Goal: Information Seeking & Learning: Understand process/instructions

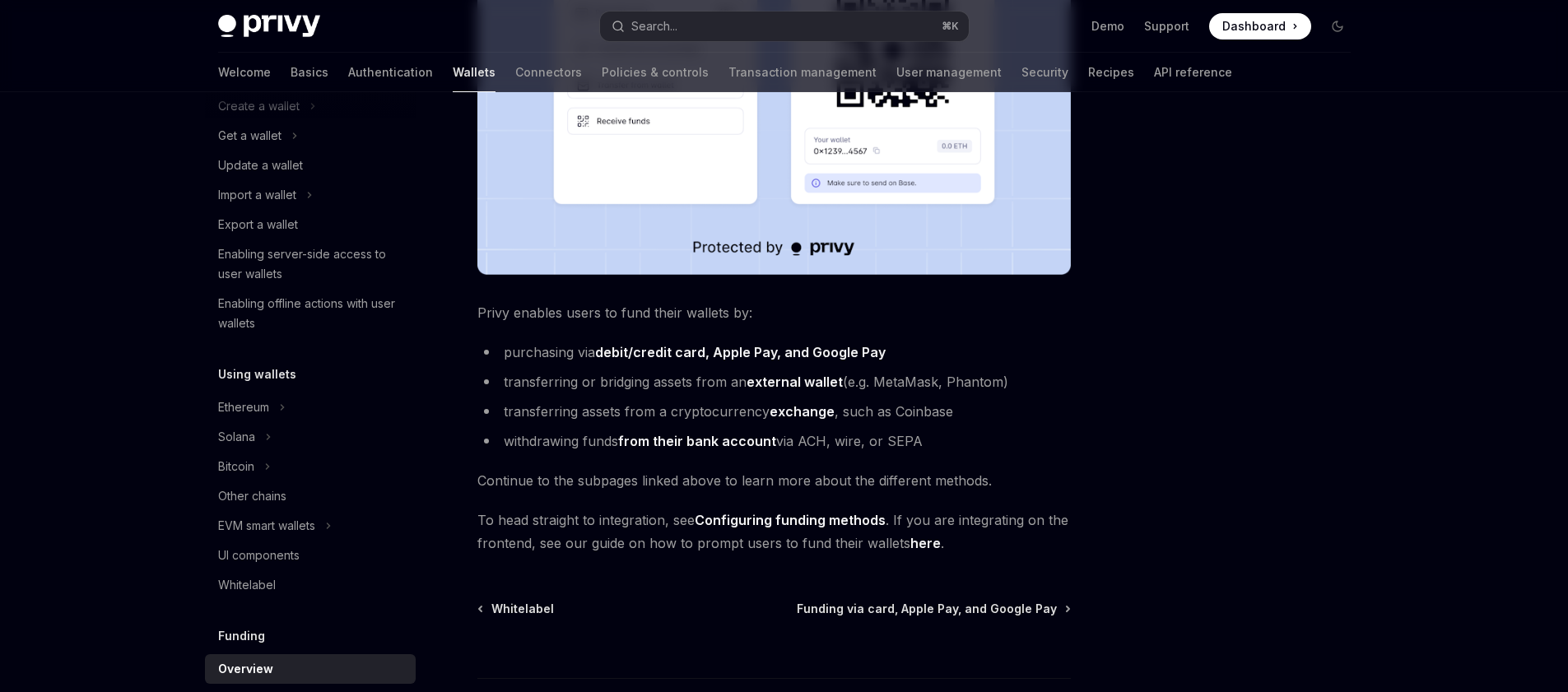
scroll to position [130, 0]
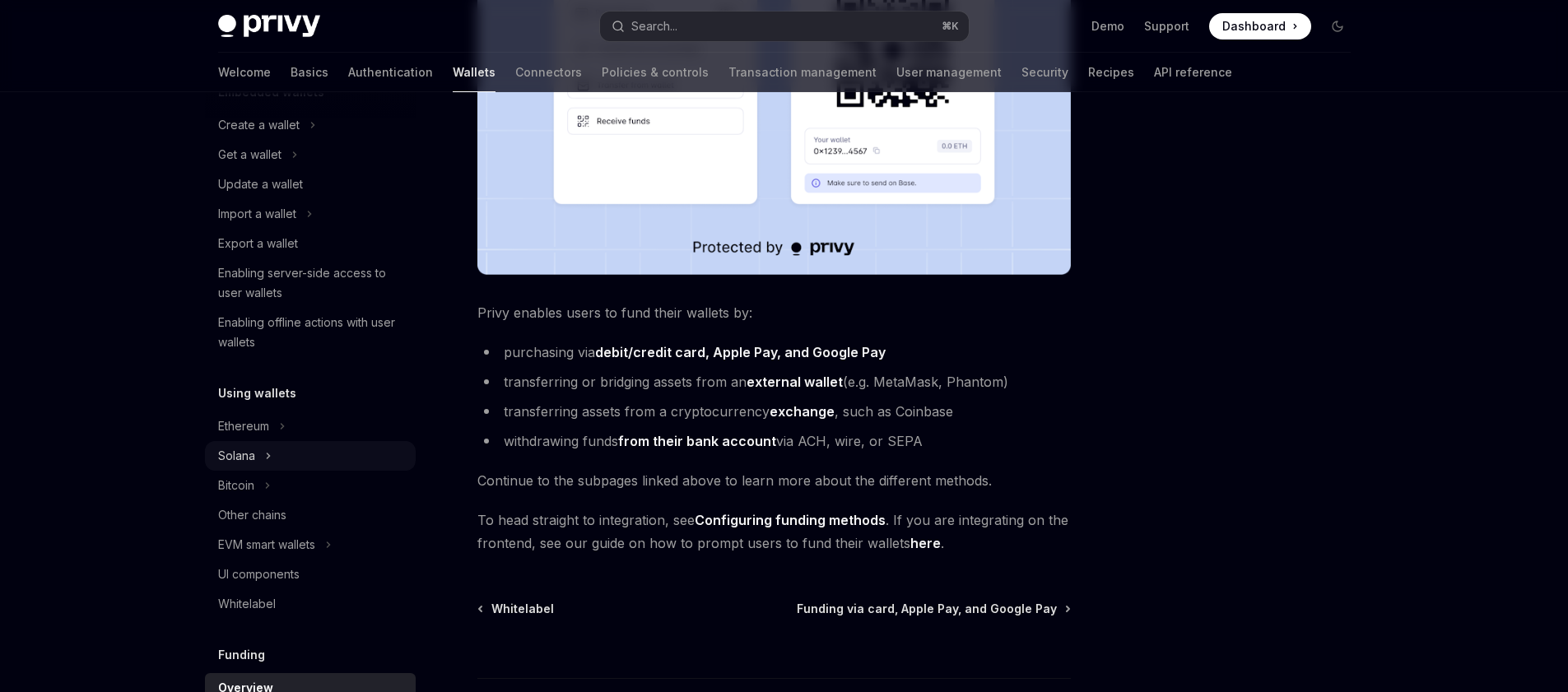
click at [251, 454] on div "Solana" at bounding box center [237, 456] width 37 height 19
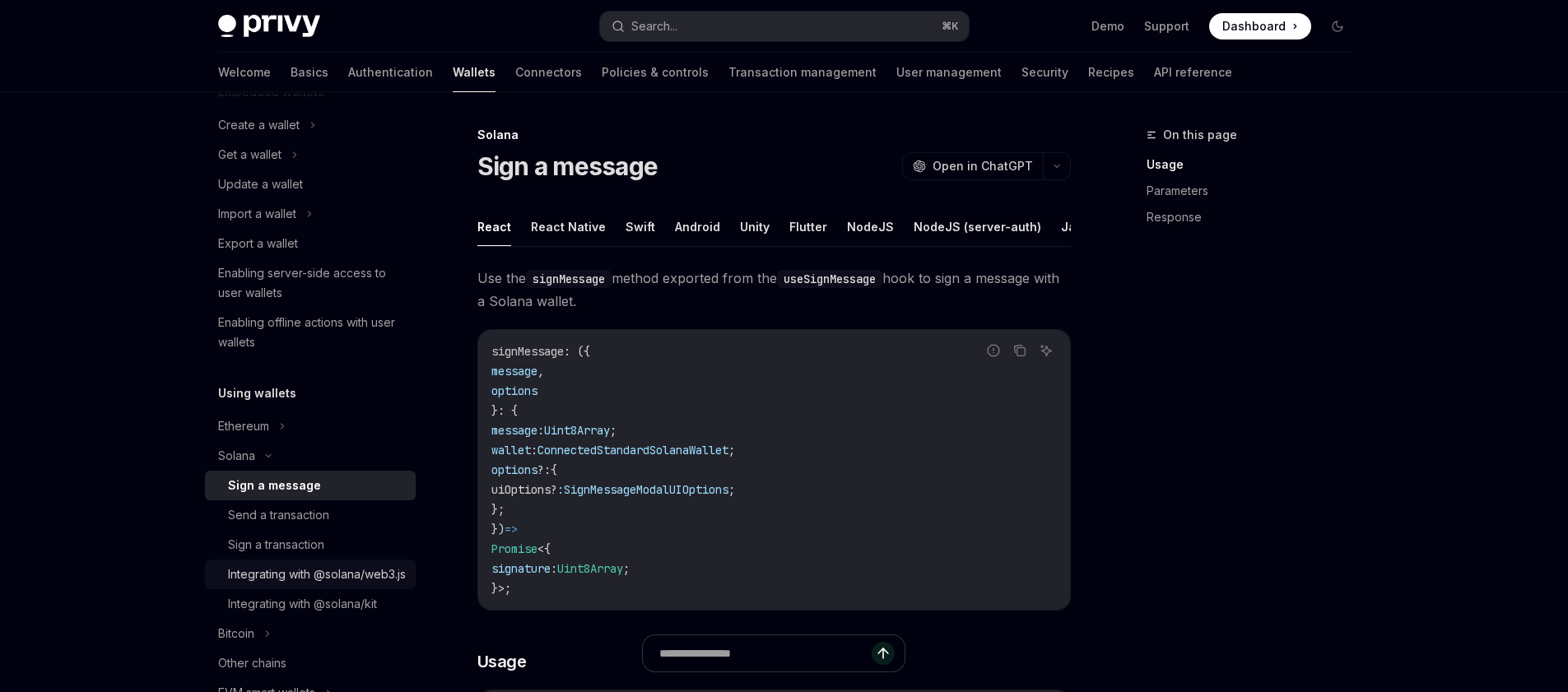
click at [337, 585] on div "Integrating with @solana/web3.js" at bounding box center [316, 574] width 178 height 19
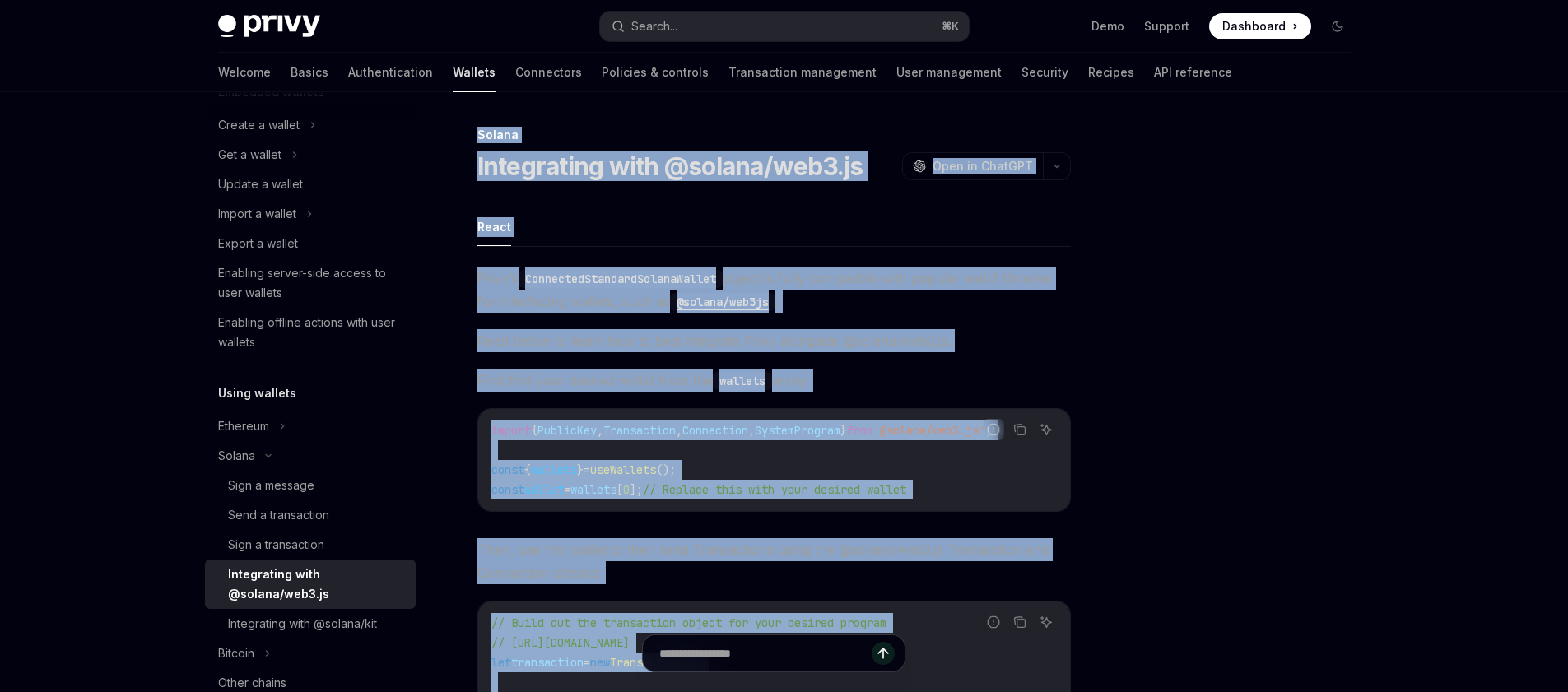
scroll to position [549, 0]
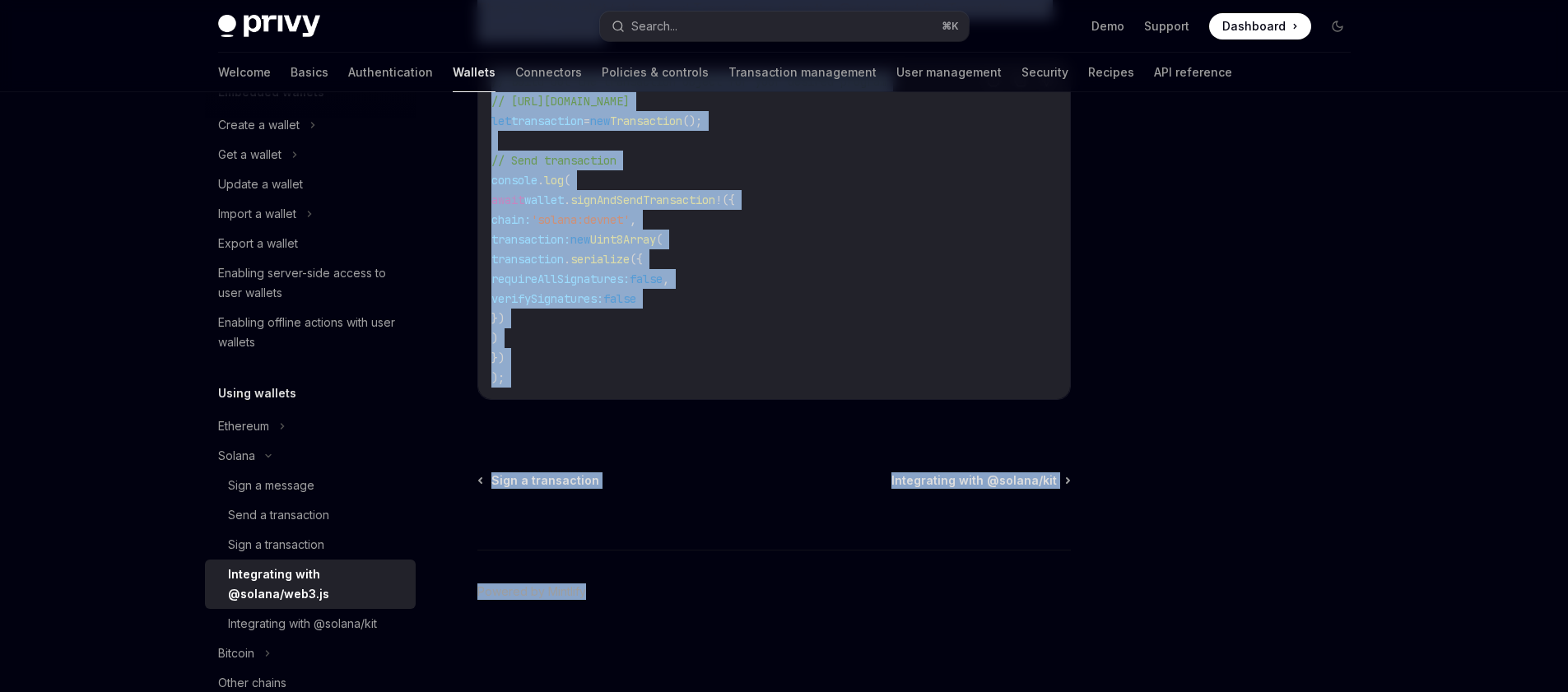
drag, startPoint x: 480, startPoint y: 116, endPoint x: 889, endPoint y: 817, distance: 811.6
copy div "Loremi Dolorsitame cons @adipis/eli1.se DoeiUS Temp in UtlaBOR EtdoLO Magn al E…"
click at [349, 632] on div "Integrating with @solana/kit" at bounding box center [302, 624] width 149 height 19
type textarea "*"
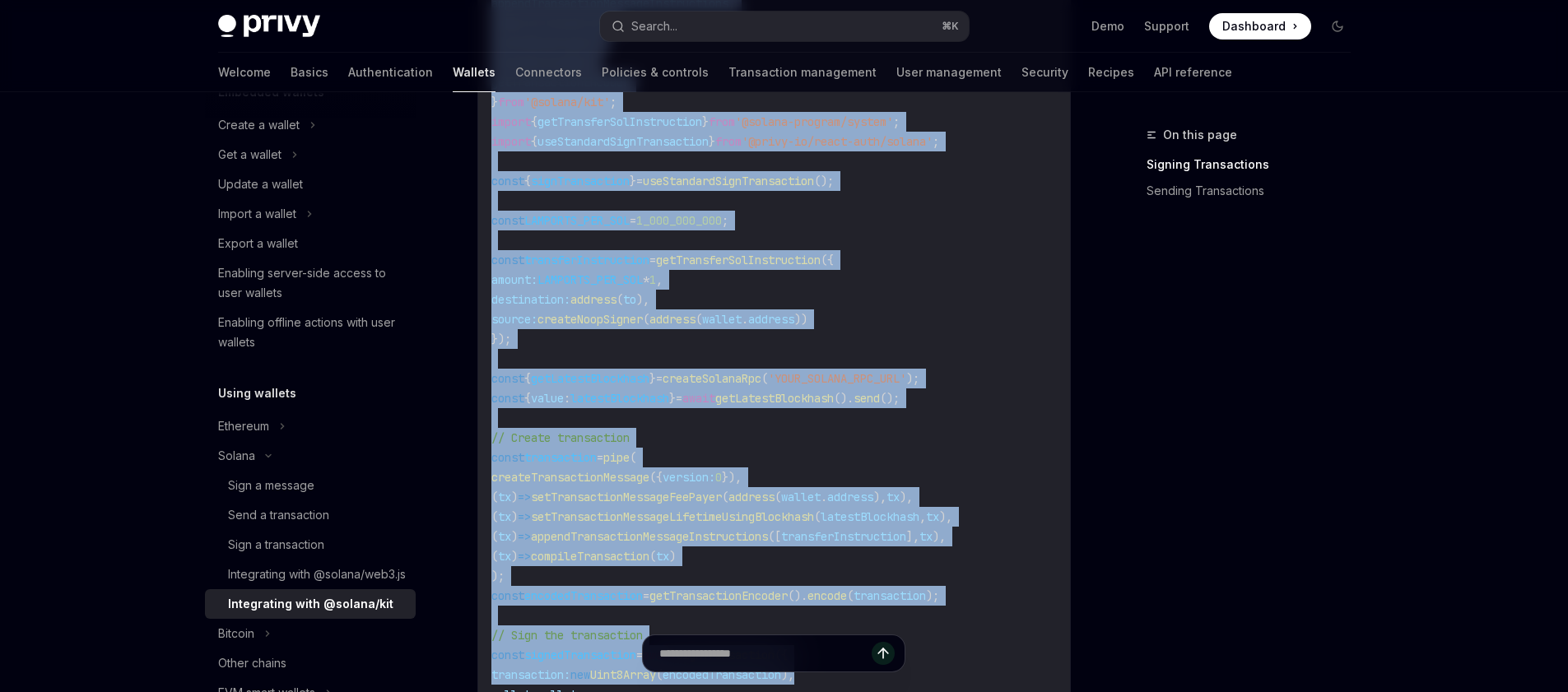
scroll to position [1439, 0]
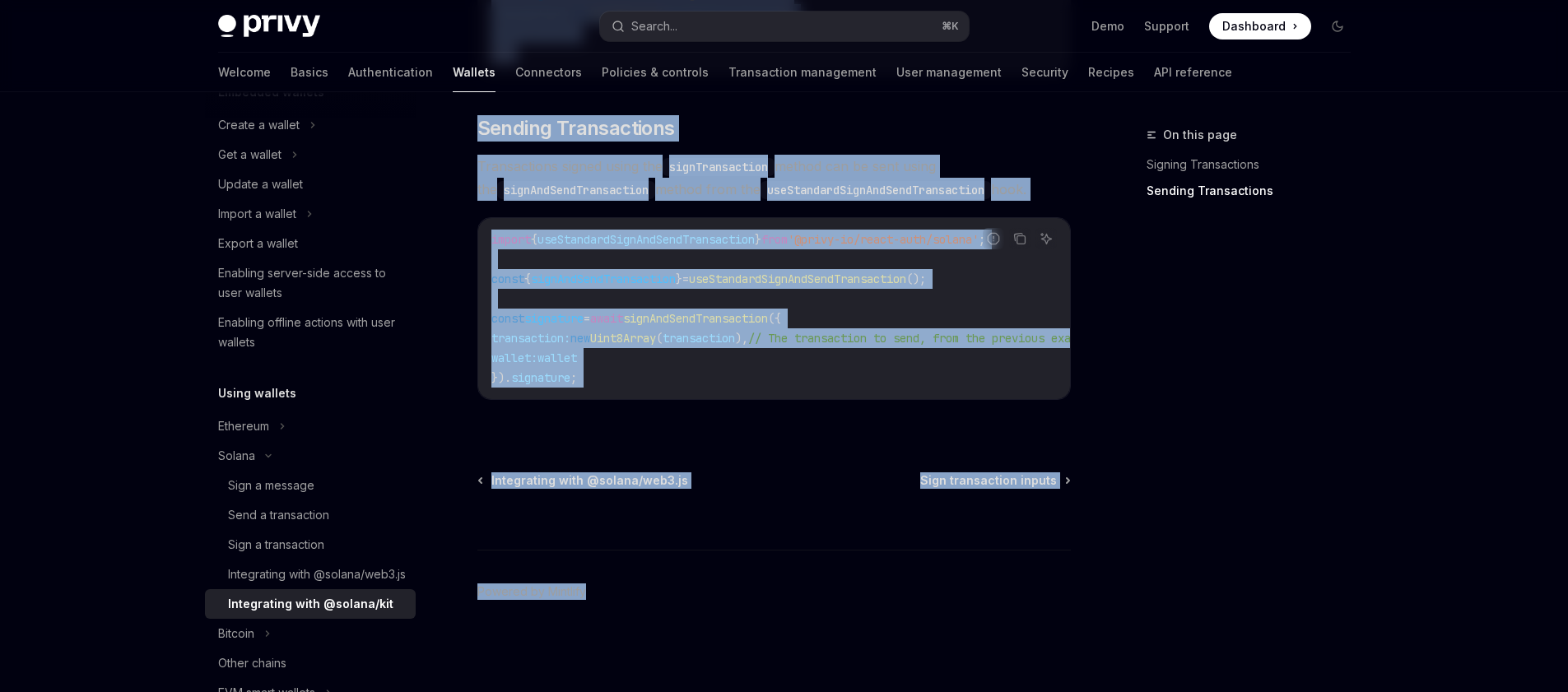
drag, startPoint x: 479, startPoint y: 126, endPoint x: 884, endPoint y: 777, distance: 766.7
copy div "Loremi Dolorsitame cons @adipis/eli SeddOE Temp in UtlaBOR EtdoLO Magn al EnimA…"
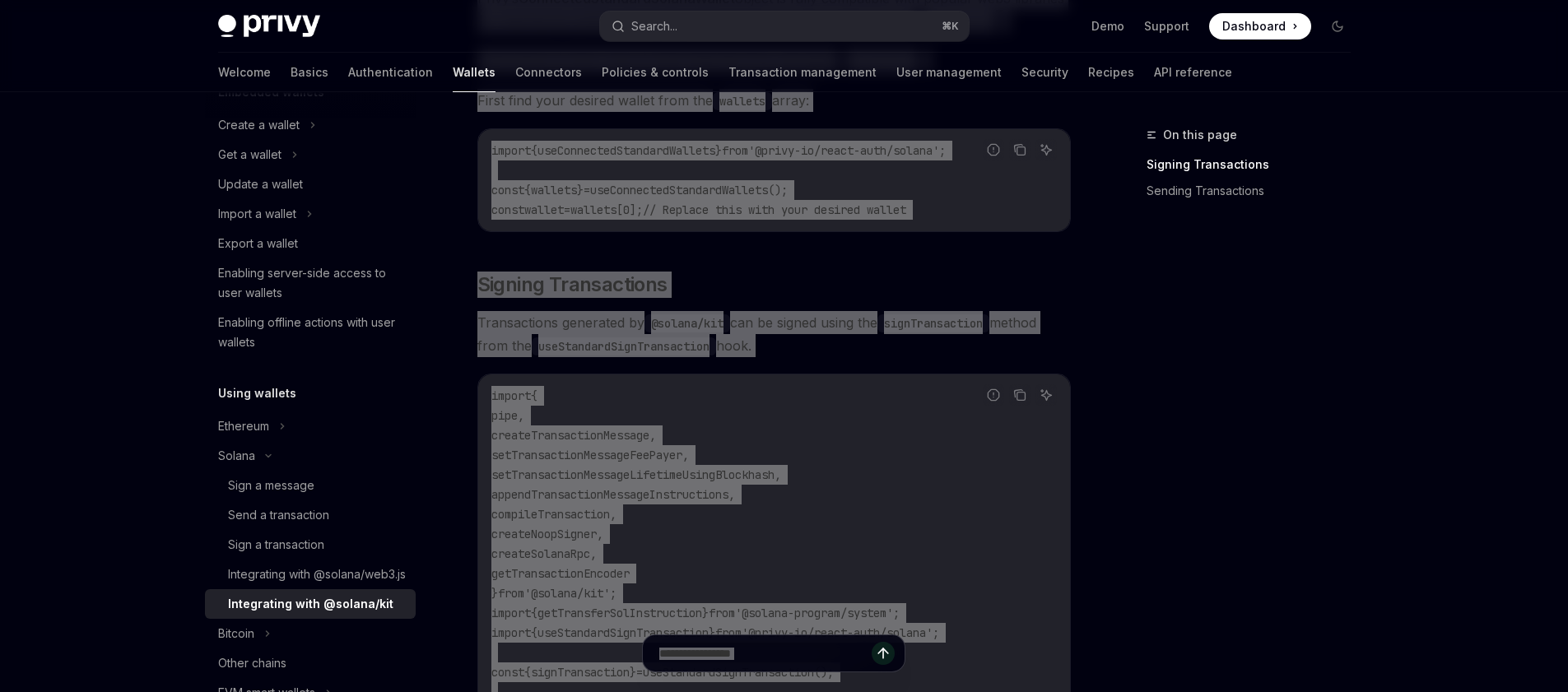
scroll to position [0, 0]
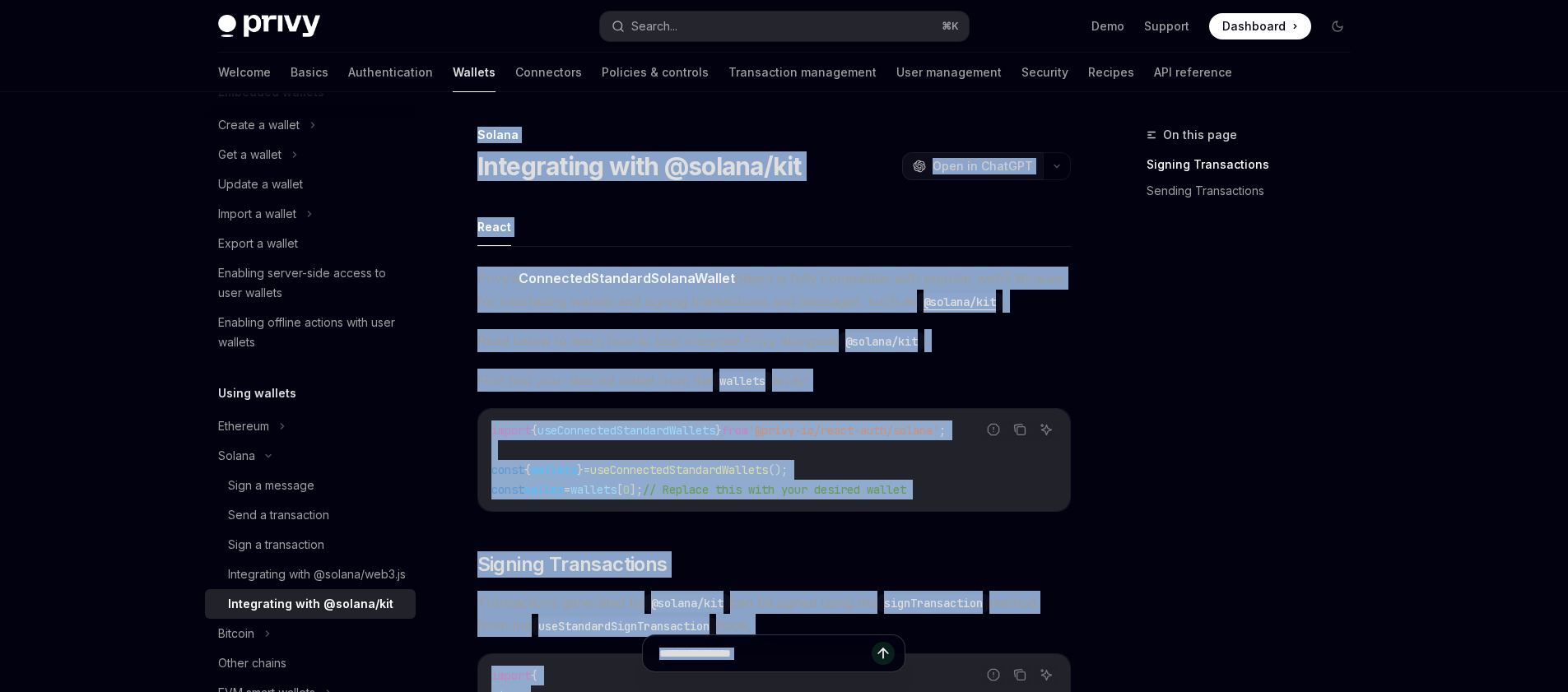
click at [976, 163] on span "Open in ChatGPT" at bounding box center [982, 166] width 100 height 17
